Goal: Navigation & Orientation: Understand site structure

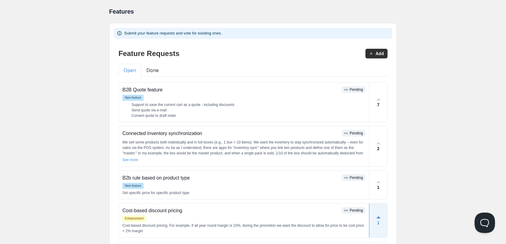
click at [479, 219] on button "Open Beacon popover" at bounding box center [483, 222] width 18 height 18
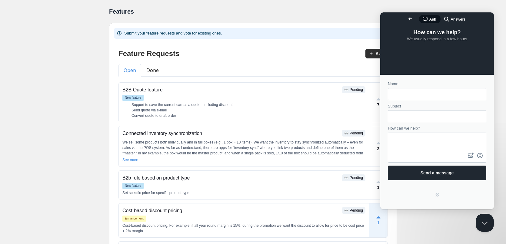
click at [450, 20] on span "Answers" at bounding box center [457, 19] width 15 height 6
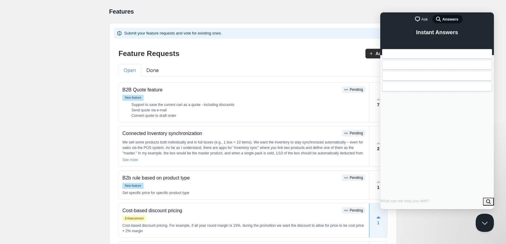
click at [421, 19] on span "Ask" at bounding box center [424, 19] width 6 height 6
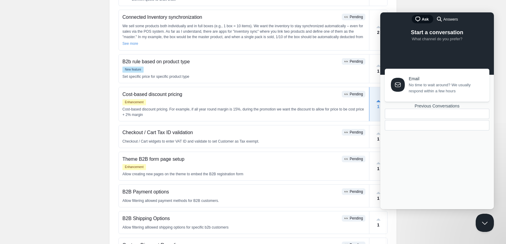
scroll to position [121, 0]
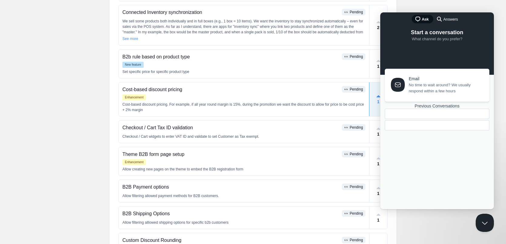
click at [62, 123] on div "Home Pricing Price lists Forms Submissions Settings Features Plans Features. Th…" at bounding box center [253, 91] width 506 height 425
drag, startPoint x: 480, startPoint y: 222, endPoint x: 480, endPoint y: 217, distance: 4.8
click at [480, 222] on button "Close Beacon popover" at bounding box center [483, 222] width 18 height 18
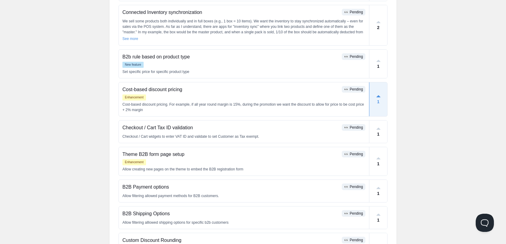
click at [459, 143] on div "Home Pricing Price lists Forms Submissions Settings Features Plans Features. Th…" at bounding box center [253, 91] width 506 height 425
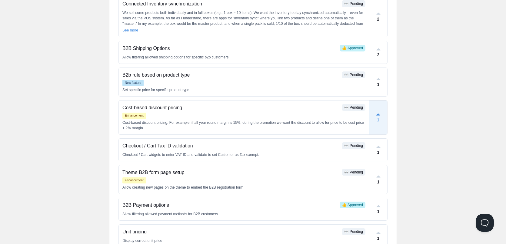
scroll to position [117, 0]
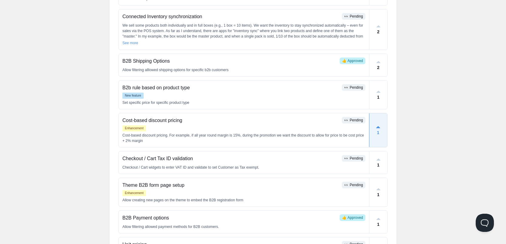
click at [447, 102] on div "Home Pricing Price lists Forms Submissions Settings Features Plans Features. Th…" at bounding box center [253, 109] width 506 height 452
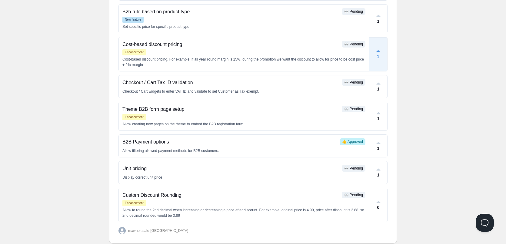
scroll to position [208, 0]
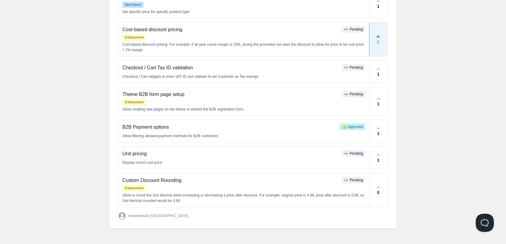
drag, startPoint x: 453, startPoint y: 191, endPoint x: 430, endPoint y: 184, distance: 24.1
click at [453, 191] on div "Home Pricing Price lists Forms Submissions Settings Features Plans Features. Th…" at bounding box center [253, 18] width 506 height 452
click at [377, 189] on p "0" at bounding box center [378, 192] width 2 height 6
click at [455, 178] on div "Home Pricing Price lists Forms Submissions Settings Features Plans Features. Th…" at bounding box center [253, 18] width 506 height 452
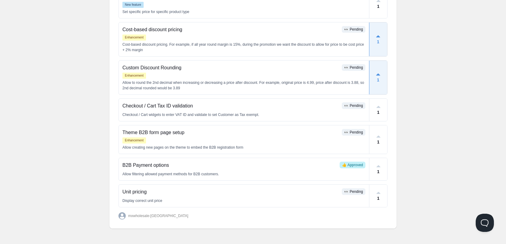
click at [444, 43] on div "Home Pricing Price lists Forms Submissions Settings Features Plans Features. Th…" at bounding box center [253, 18] width 506 height 452
